Goal: Transaction & Acquisition: Purchase product/service

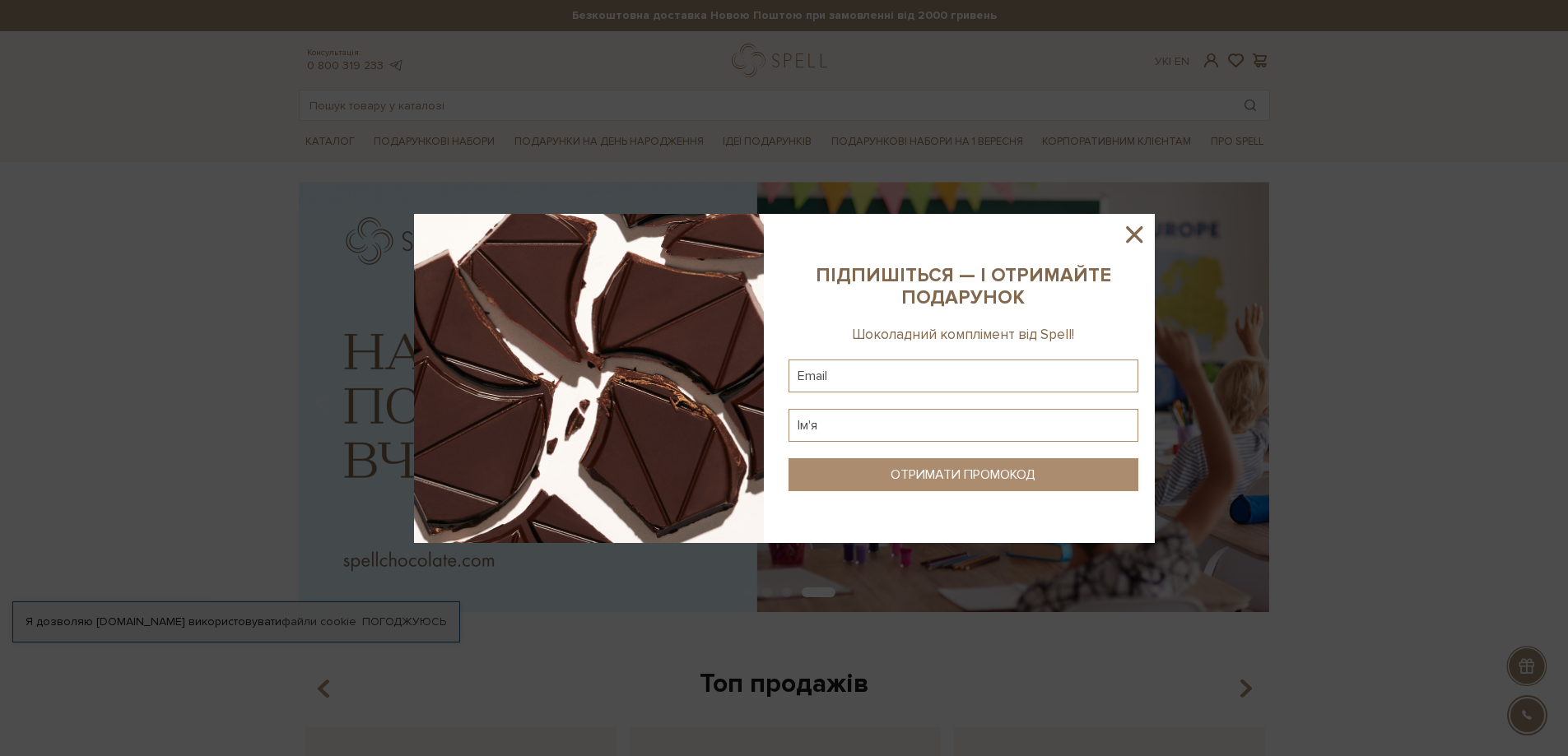
click at [1135, 226] on icon at bounding box center [1134, 234] width 28 height 28
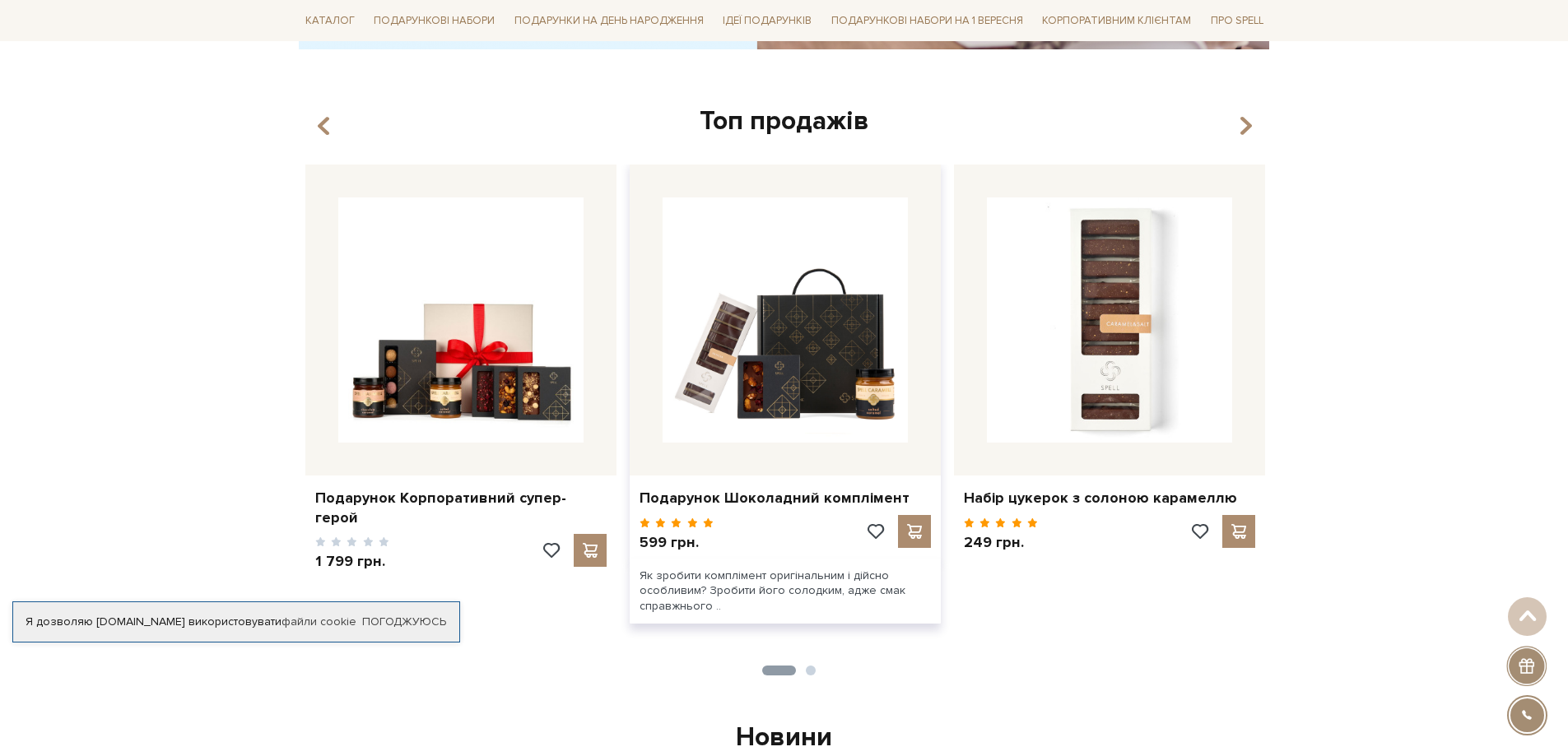
scroll to position [576, 0]
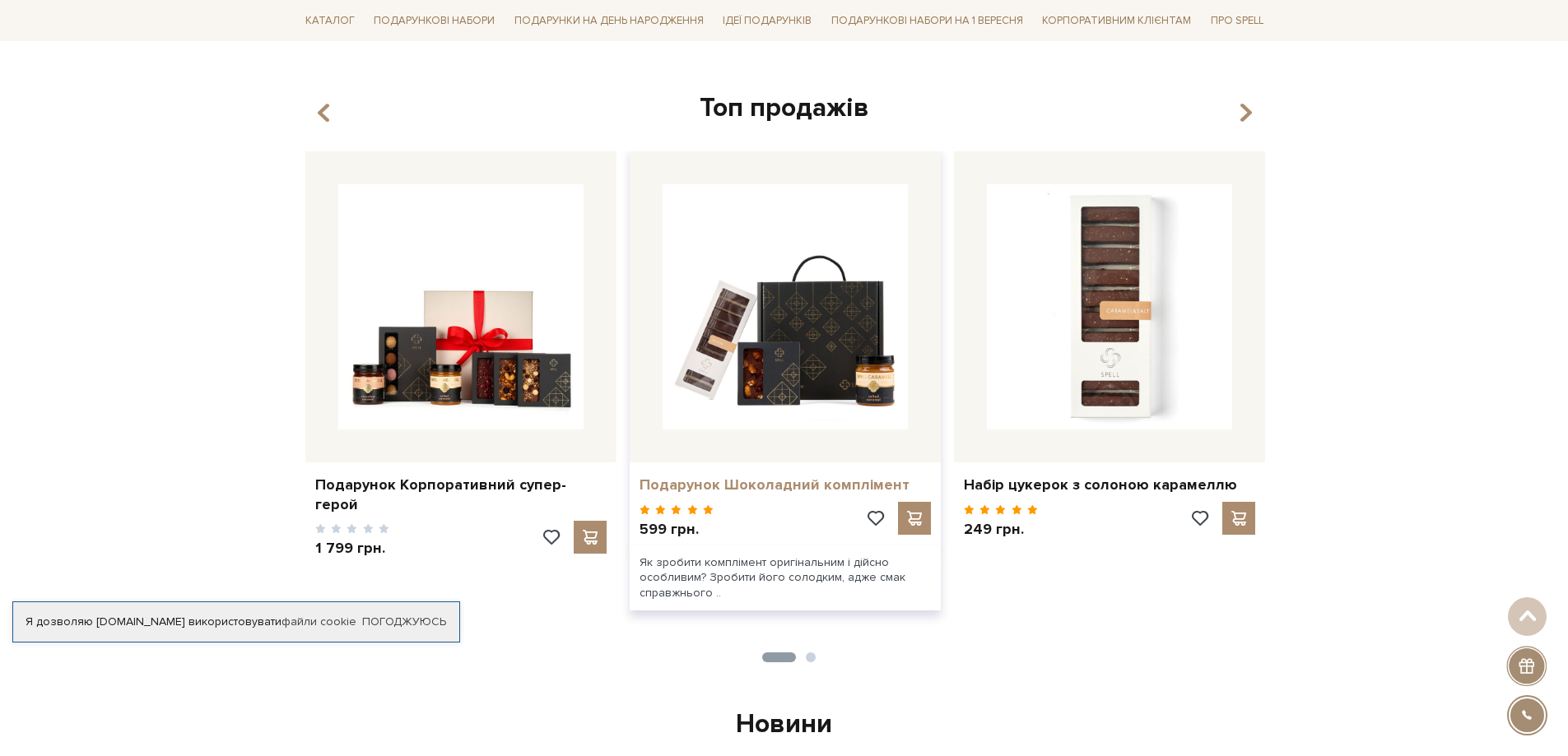
click at [760, 481] on link "Подарунок Шоколадний комплімент" at bounding box center [785, 485] width 291 height 19
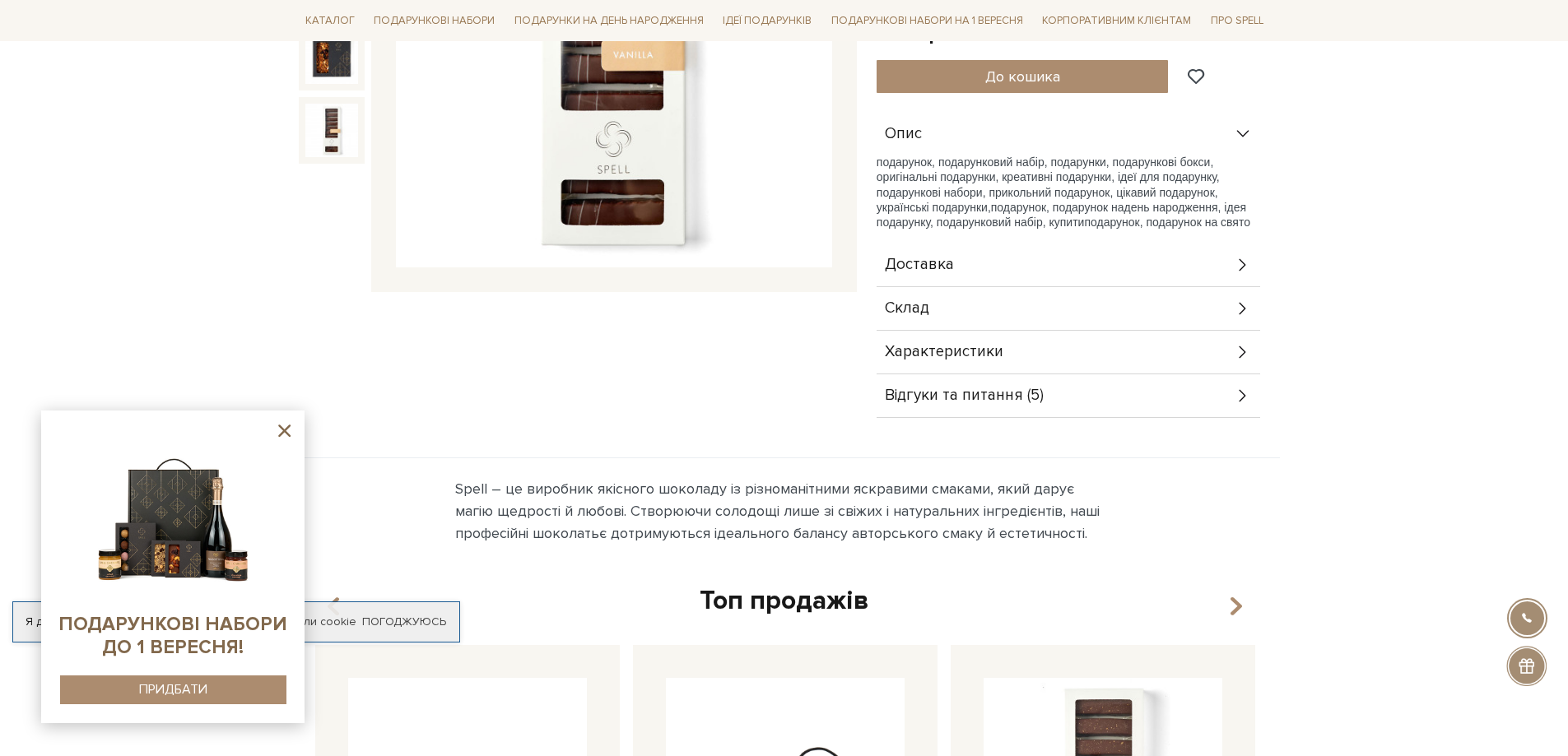
scroll to position [411, 0]
click at [278, 426] on icon at bounding box center [284, 431] width 20 height 20
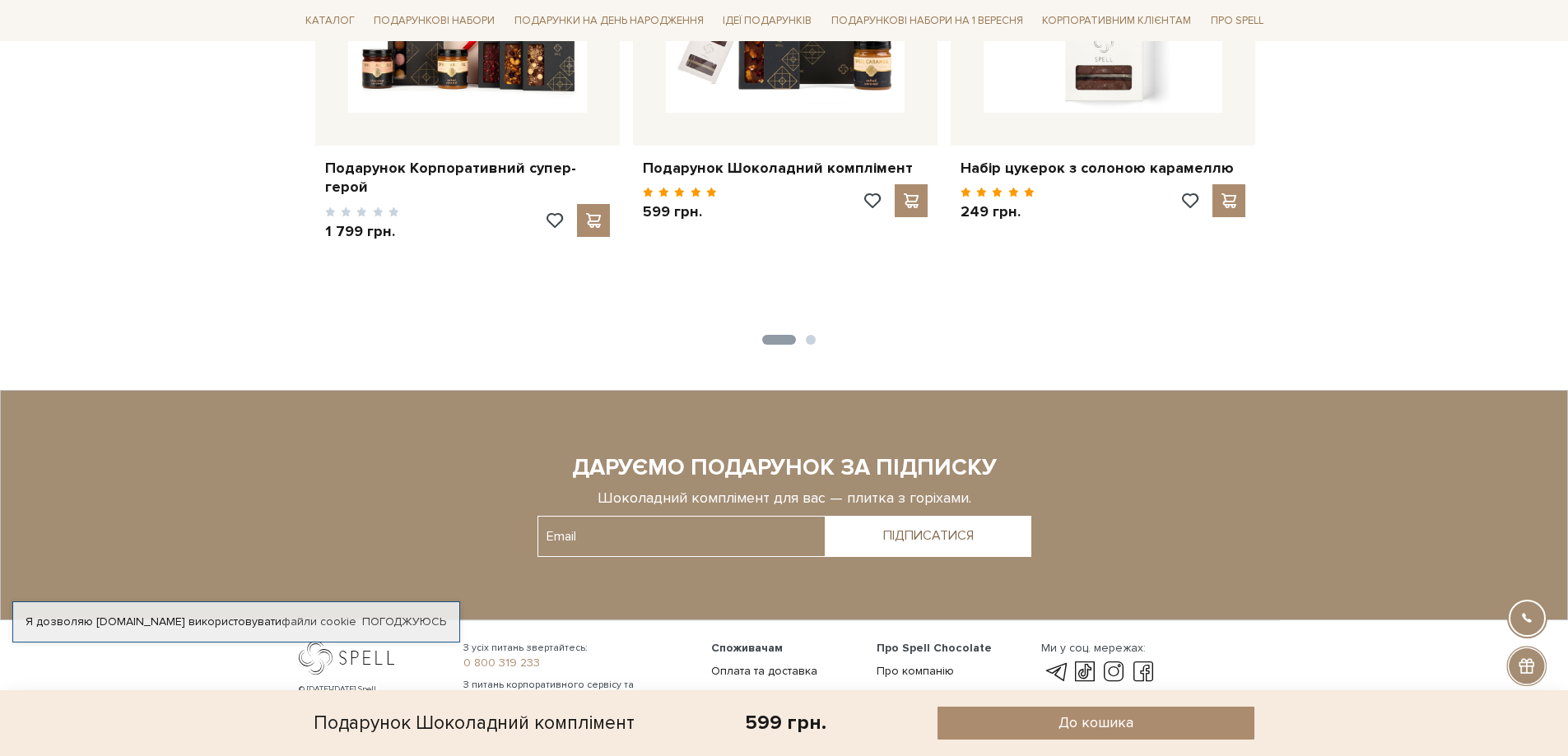
scroll to position [1337, 0]
